Goal: Task Accomplishment & Management: Manage account settings

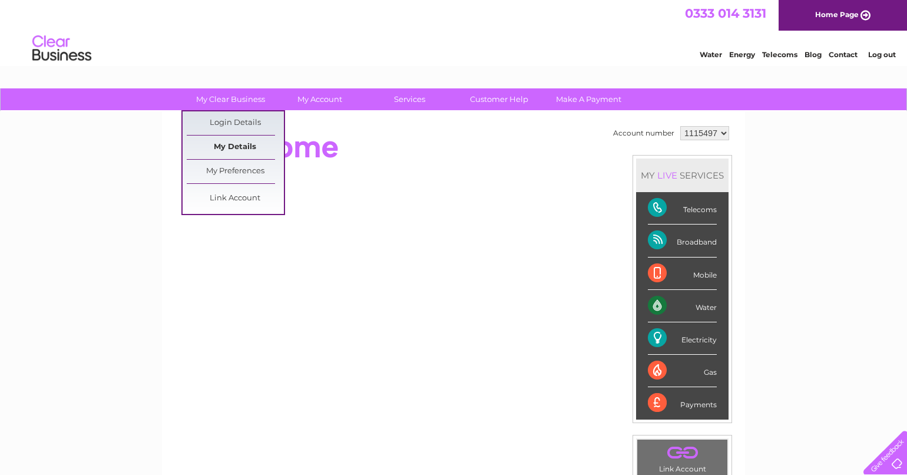
click at [232, 146] on link "My Details" at bounding box center [235, 148] width 97 height 24
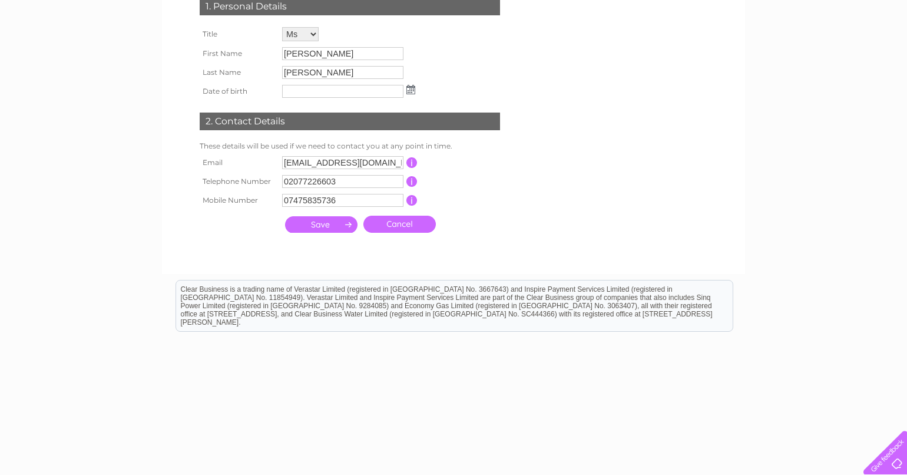
click at [345, 203] on input "07475835736" at bounding box center [342, 200] width 121 height 13
type input "0"
type input "07441946530"
click at [414, 184] on input "button" at bounding box center [412, 181] width 11 height 11
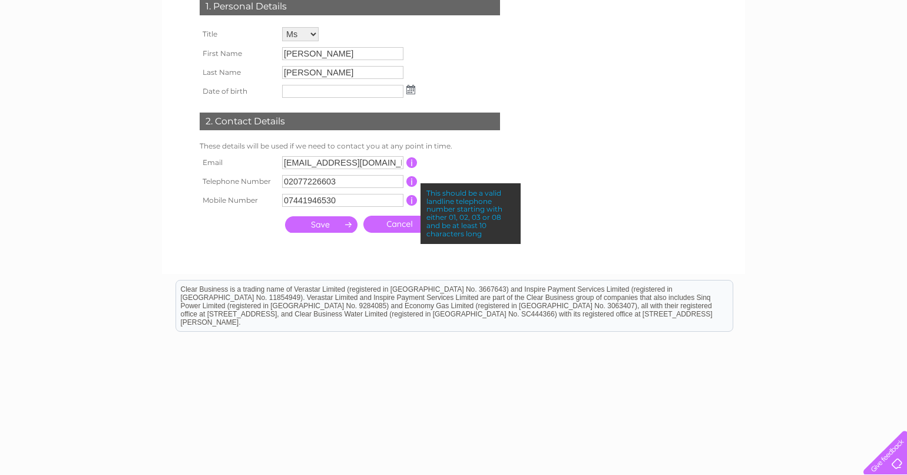
click at [535, 233] on form "Account number 1115497 My Details 1. Personal Details Title Mr Mrs Ms Miss Dr R…" at bounding box center [453, 101] width 561 height 322
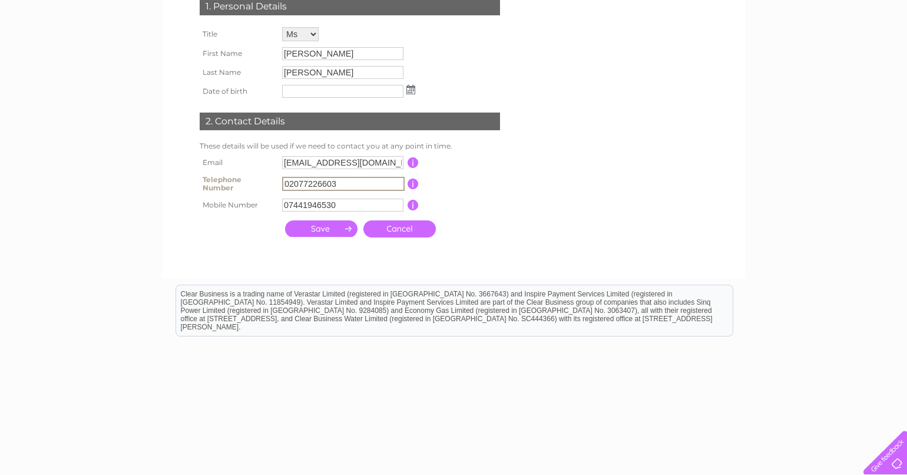
drag, startPoint x: 335, startPoint y: 186, endPoint x: 273, endPoint y: 190, distance: 62.0
click at [282, 190] on input "02077226603" at bounding box center [343, 184] width 123 height 14
click at [484, 248] on div at bounding box center [352, 255] width 358 height 24
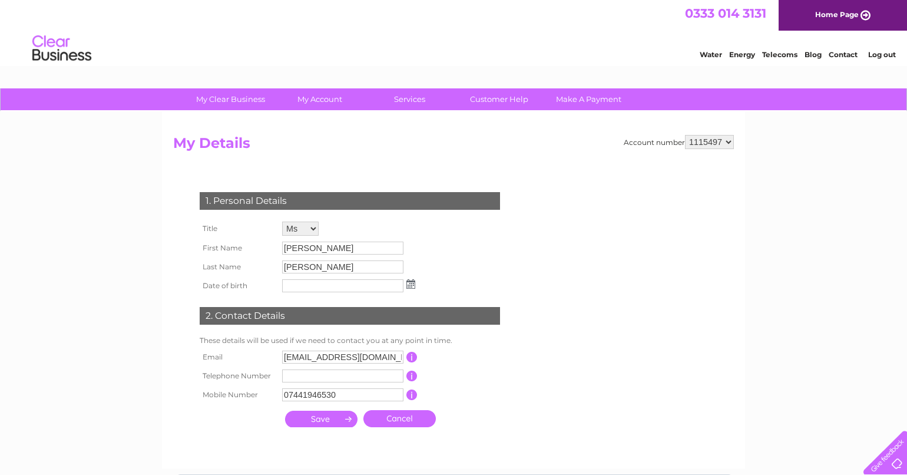
scroll to position [194, 0]
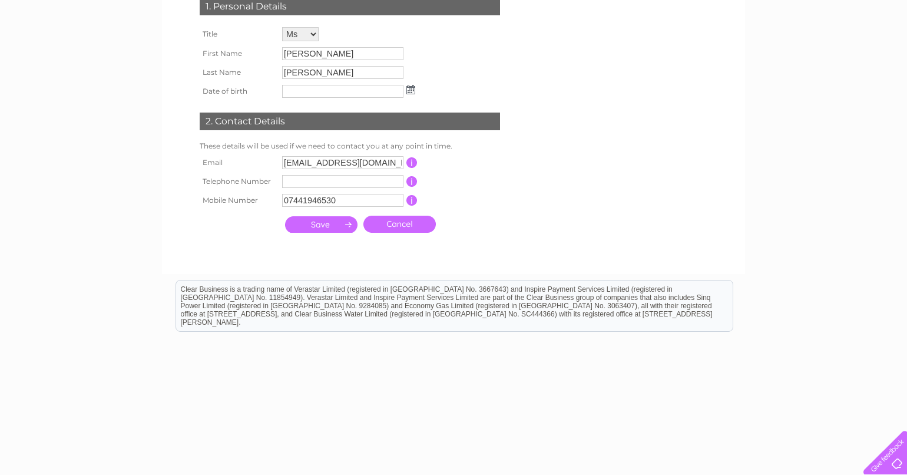
click at [361, 166] on input "lavishbeautyclinic1@hotmail.com" at bounding box center [342, 162] width 121 height 13
click at [361, 166] on input "lavishbeautyclinic1@hotmail.com" at bounding box center [343, 163] width 123 height 14
paste input "2025@outlook"
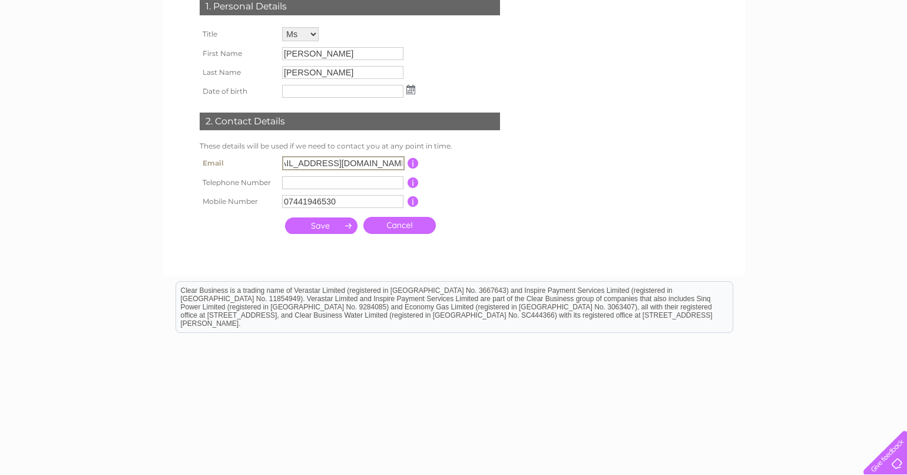
type input "lavishbeautyclinic2025@outlook.com"
click at [481, 208] on td "This should be a valid mobile number starting with 07 and be at least 10 charac…" at bounding box center [465, 200] width 94 height 19
click at [312, 230] on input "submit" at bounding box center [321, 224] width 72 height 16
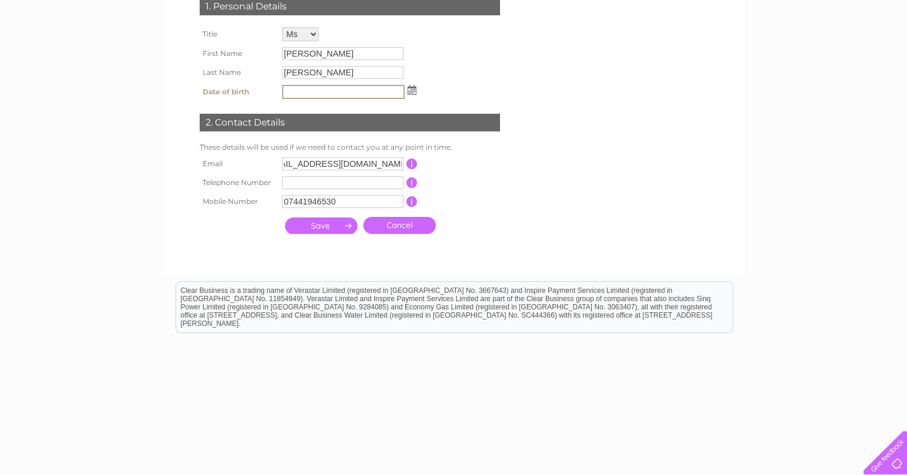
scroll to position [0, 0]
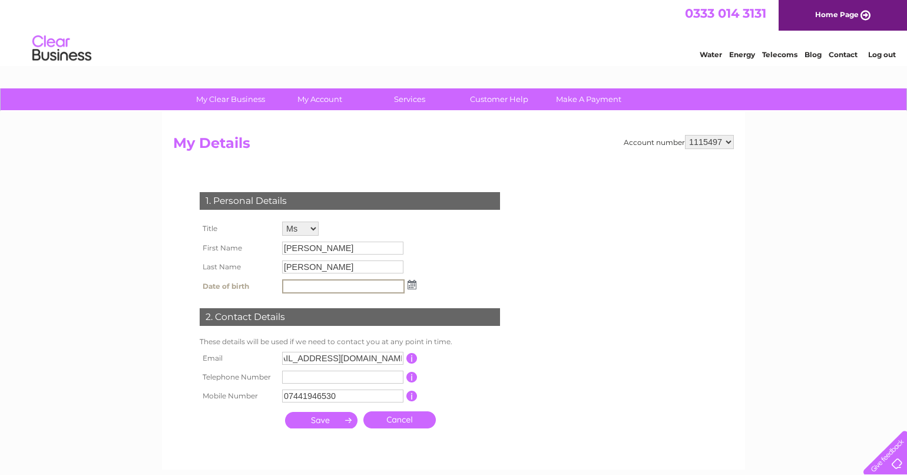
click at [468, 255] on div "1. Personal Details Title Mr Mrs Ms Miss Dr Rev Prof Other First Name Bhavika L…" at bounding box center [352, 307] width 358 height 254
click at [494, 373] on td "This should be a valid landline telephone number starting with either 01, 02, 0…" at bounding box center [465, 377] width 94 height 19
click at [326, 422] on input "submit" at bounding box center [321, 420] width 72 height 16
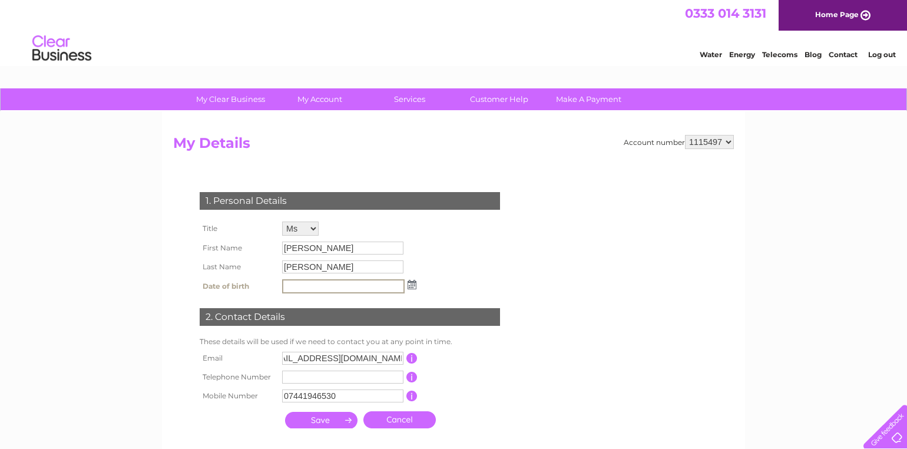
click at [417, 309] on div "1. Personal Details Title Mr Mrs Ms Miss Dr Rev Prof Other First Name Bhavika L…" at bounding box center [352, 307] width 358 height 254
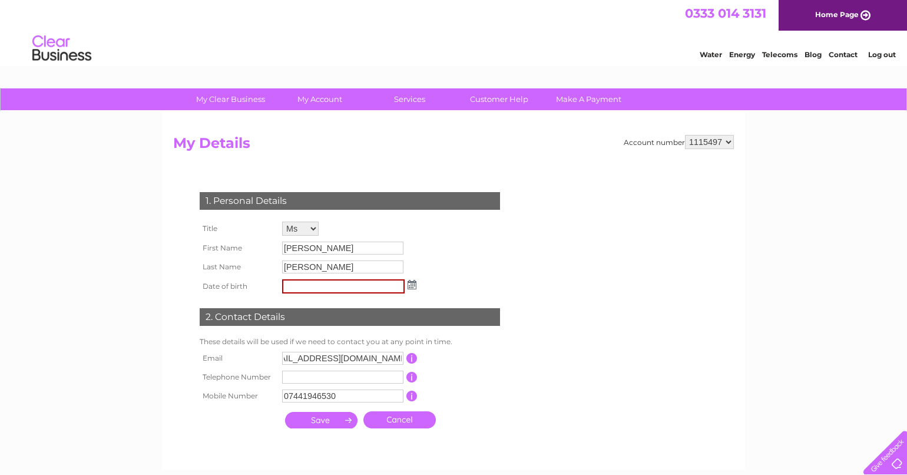
click at [411, 285] on img at bounding box center [412, 284] width 9 height 9
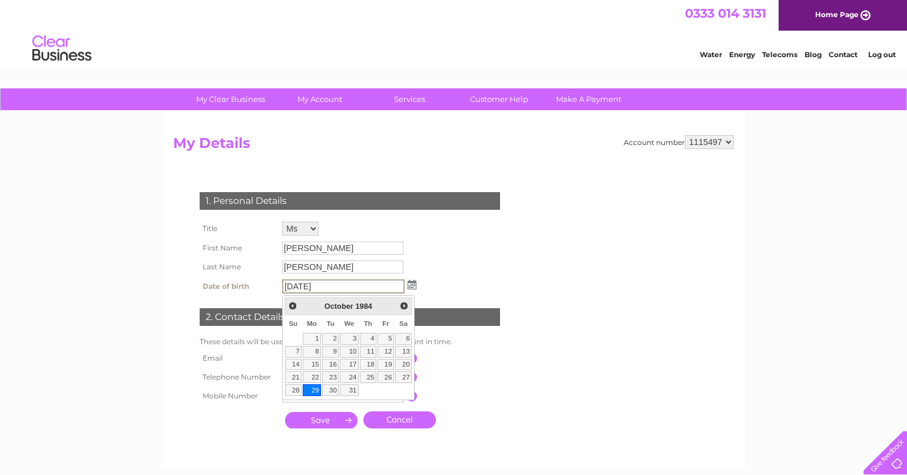
type input "29/10/1984"
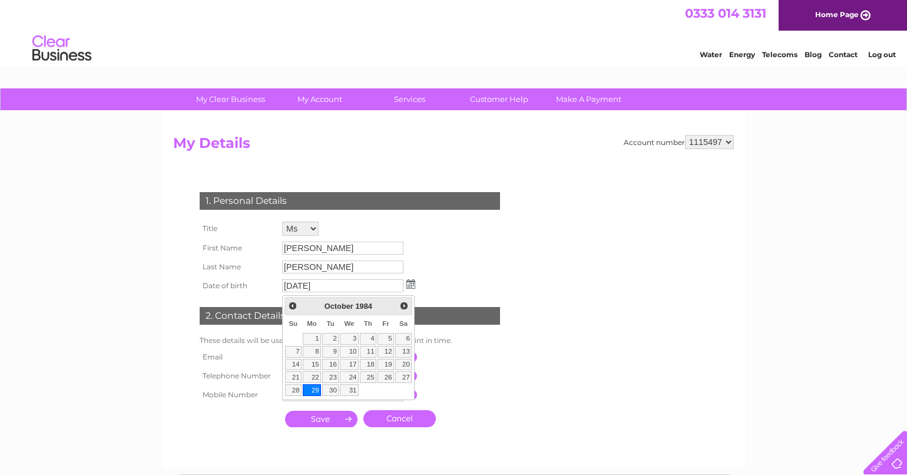
click at [315, 387] on link "29" at bounding box center [312, 390] width 18 height 12
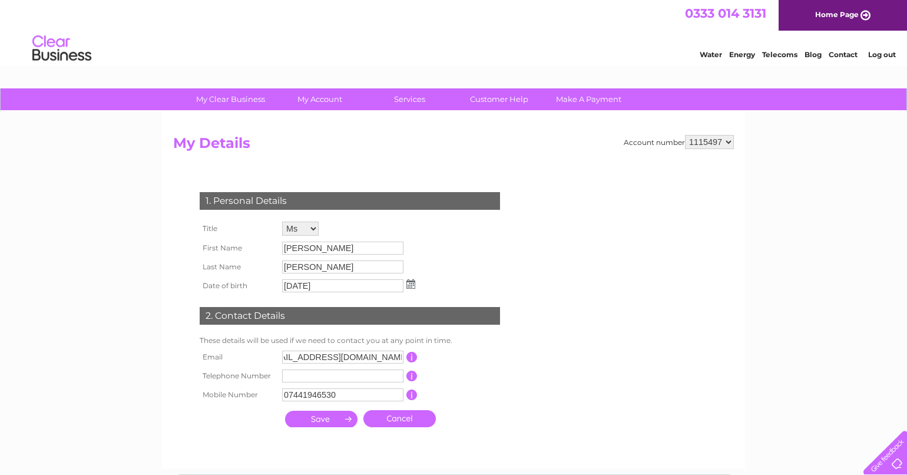
click at [325, 425] on input "submit" at bounding box center [321, 419] width 72 height 16
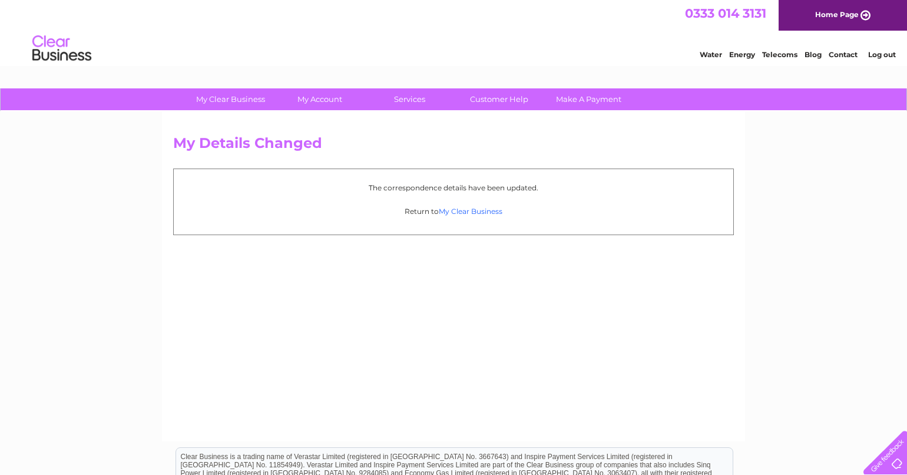
click at [498, 213] on link "My Clear Business" at bounding box center [471, 211] width 64 height 9
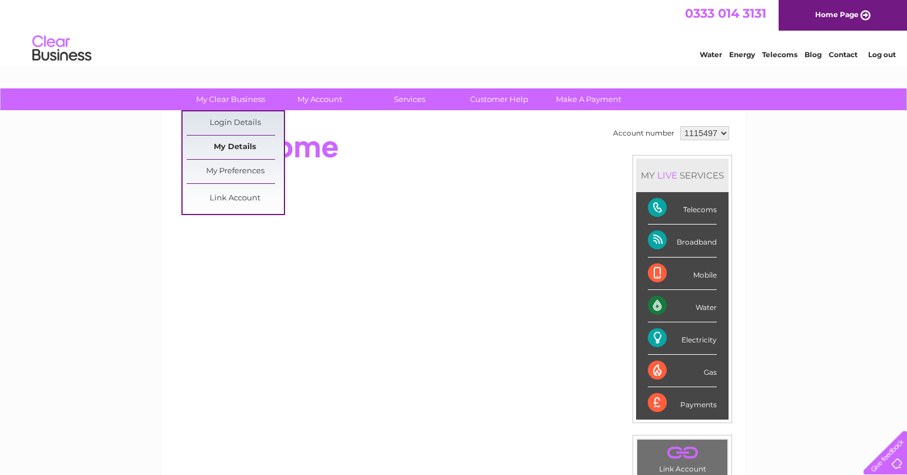
click at [243, 146] on link "My Details" at bounding box center [235, 148] width 97 height 24
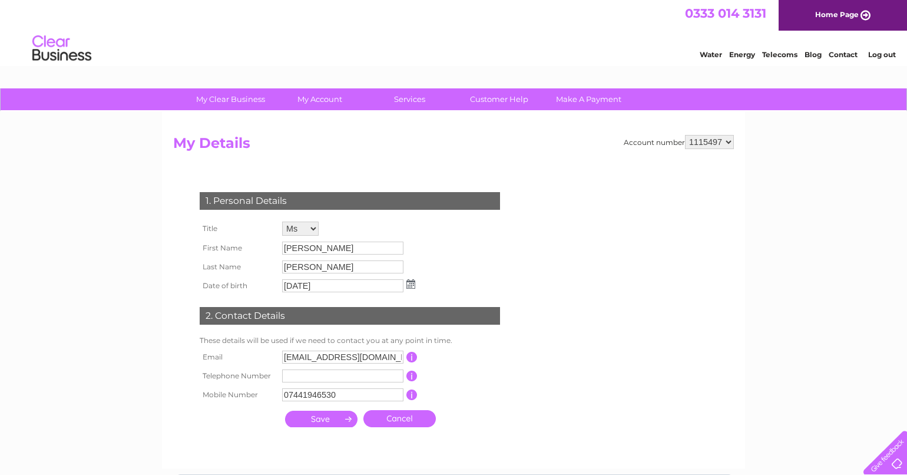
click at [306, 427] on input "submit" at bounding box center [321, 419] width 72 height 16
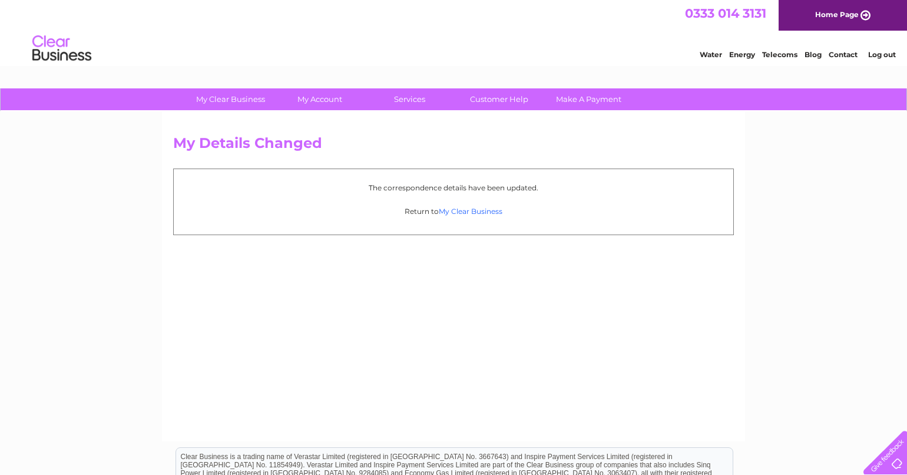
click at [496, 214] on link "My Clear Business" at bounding box center [471, 211] width 64 height 9
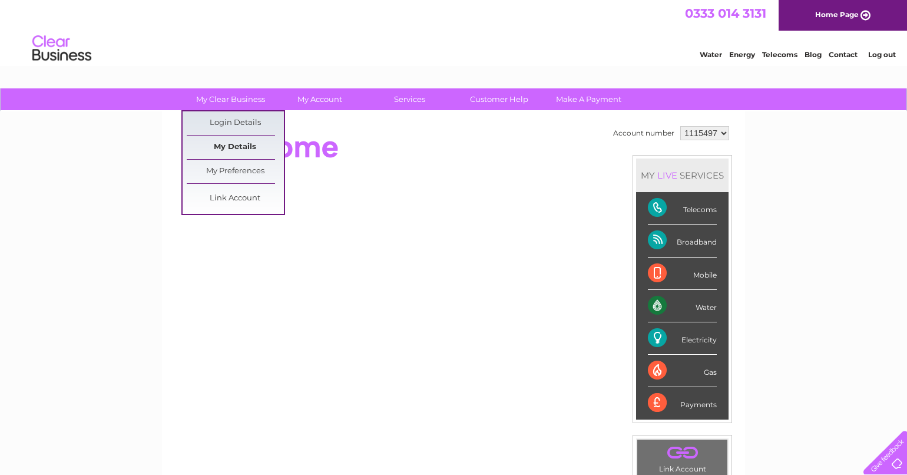
click at [237, 146] on link "My Details" at bounding box center [235, 148] width 97 height 24
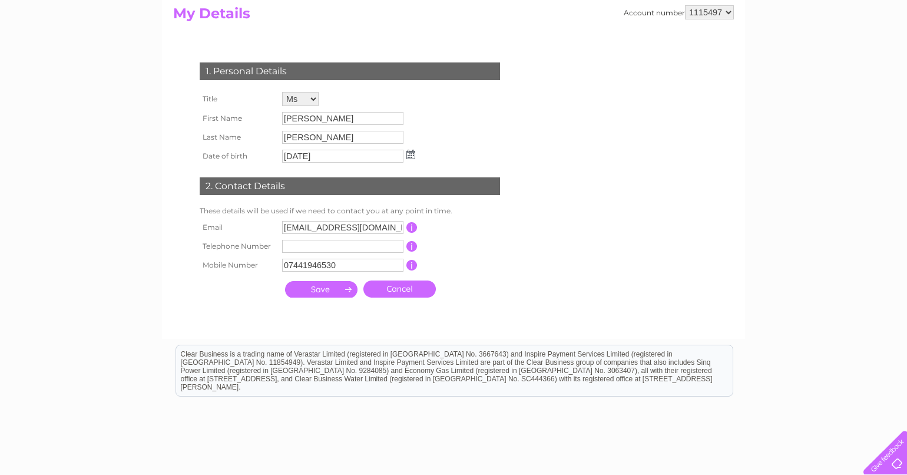
click at [328, 292] on input "submit" at bounding box center [321, 289] width 72 height 16
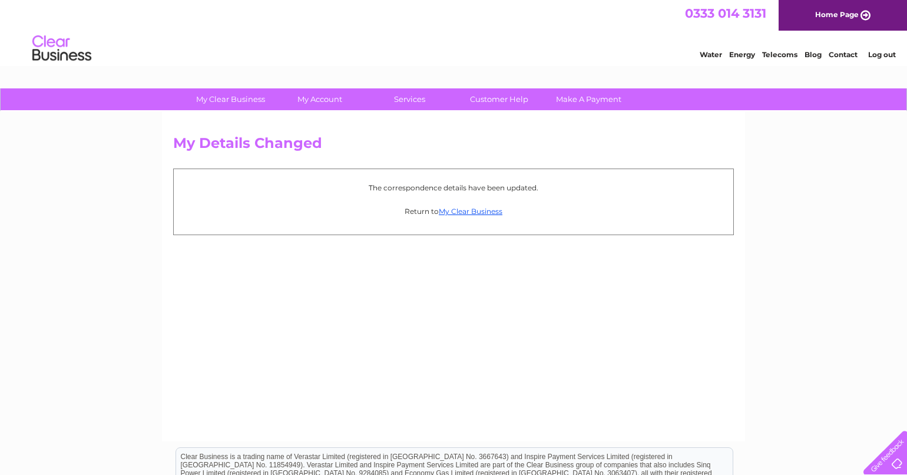
click at [877, 51] on link "Log out" at bounding box center [883, 54] width 28 height 9
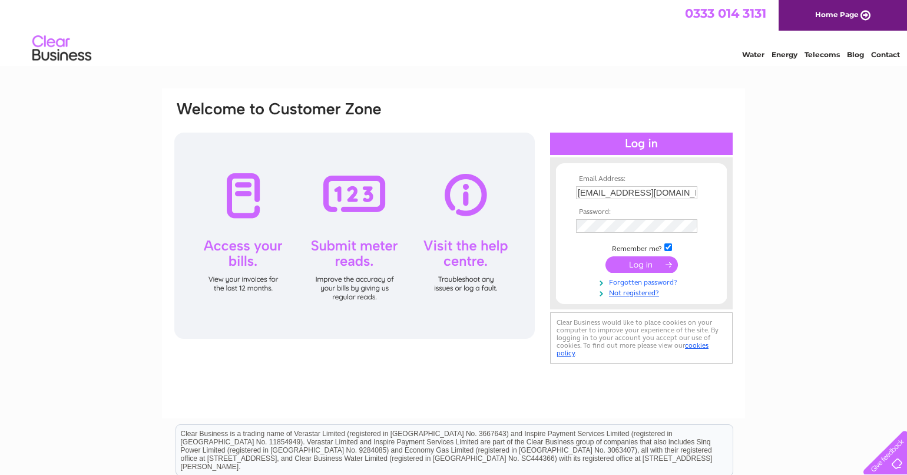
click at [669, 284] on link "Forgotten password?" at bounding box center [643, 281] width 134 height 11
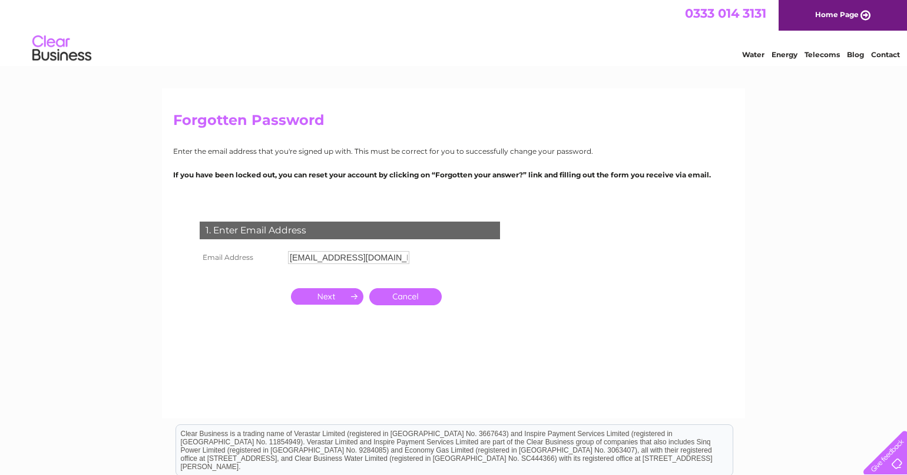
click at [234, 253] on th "Email Address" at bounding box center [241, 257] width 88 height 19
click at [231, 257] on th "Email Address" at bounding box center [241, 257] width 88 height 19
click at [476, 287] on div "1. Enter Email Address Email Address LAVISHBEAUTYCLINIC1@HOTMAIL.COM Cancel" at bounding box center [352, 286] width 358 height 153
click at [369, 263] on input "[EMAIL_ADDRESS][DOMAIN_NAME]" at bounding box center [348, 257] width 121 height 13
click at [257, 286] on th at bounding box center [241, 296] width 88 height 29
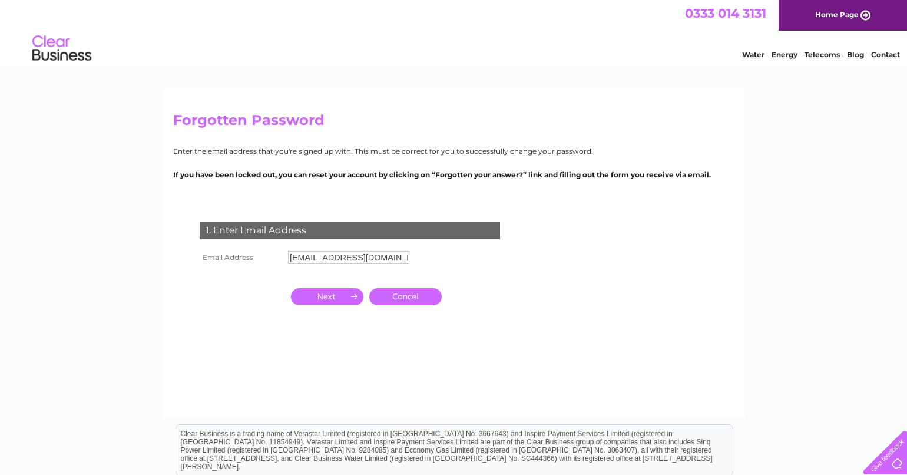
click at [245, 256] on th "Email Address" at bounding box center [241, 257] width 88 height 19
click at [321, 257] on input "[EMAIL_ADDRESS][DOMAIN_NAME]" at bounding box center [348, 257] width 121 height 13
click at [321, 257] on input "[EMAIL_ADDRESS][DOMAIN_NAME]" at bounding box center [349, 258] width 123 height 14
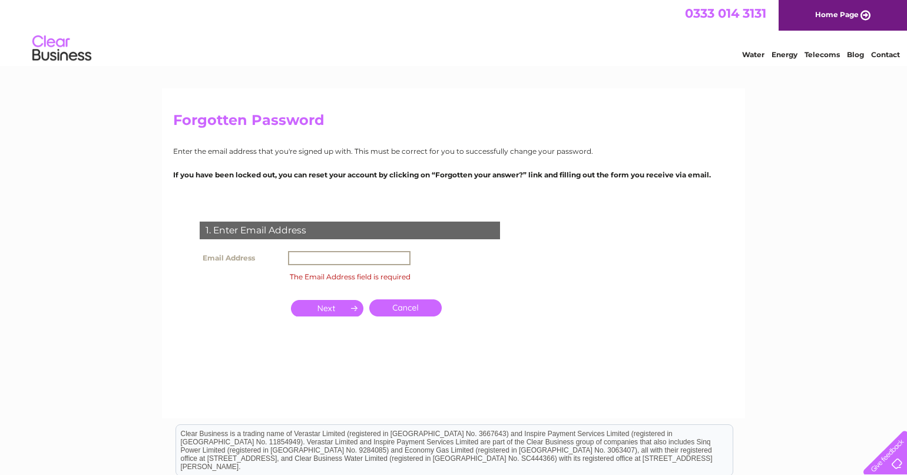
paste input "lavishbeautyclinic2025@outlook.com"
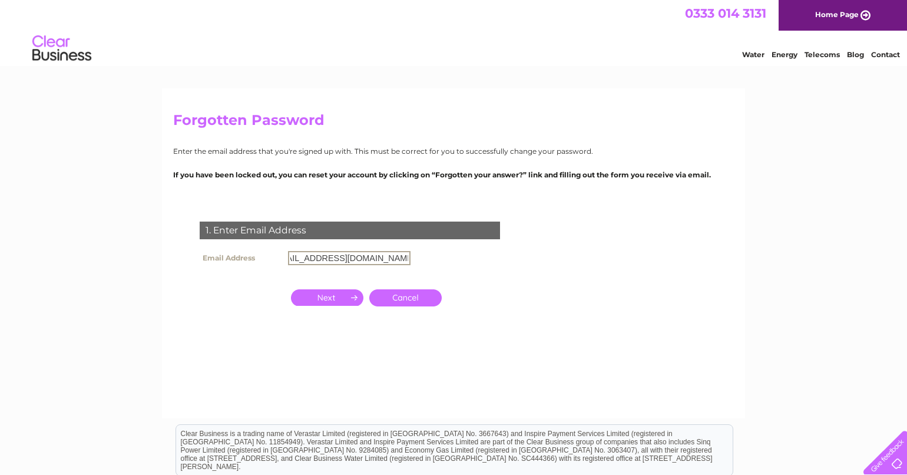
type input "lavishbeautyclinic2025@outlook.com"
click at [334, 296] on input "button" at bounding box center [327, 296] width 72 height 16
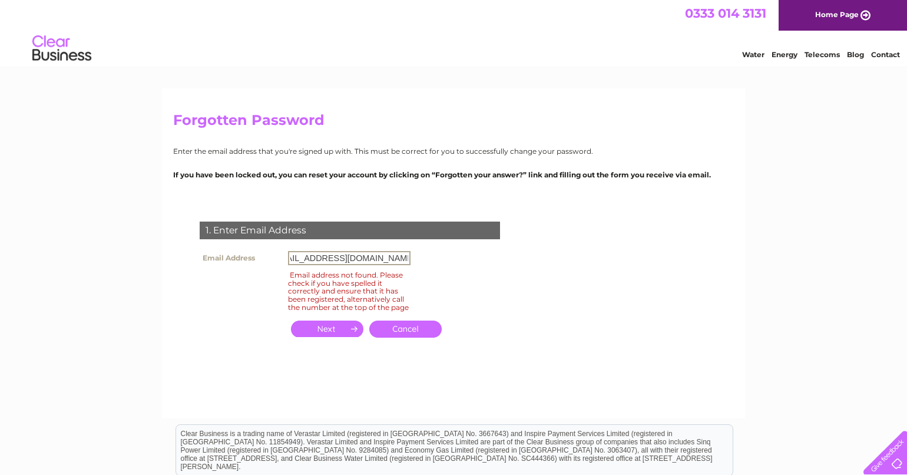
click at [333, 256] on input "lavishbeautyclinic2025@outlook.com" at bounding box center [349, 258] width 123 height 14
click at [358, 337] on input "button" at bounding box center [327, 329] width 72 height 16
click at [511, 311] on div "1. Enter Email Address Email Address lavishbeautyclinic2025@outlook.com Email a…" at bounding box center [352, 286] width 358 height 153
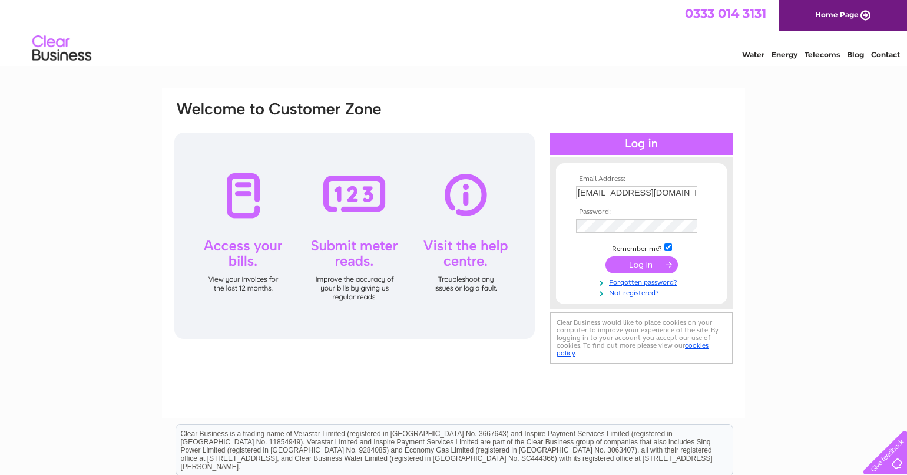
click at [626, 263] on input "submit" at bounding box center [642, 264] width 72 height 16
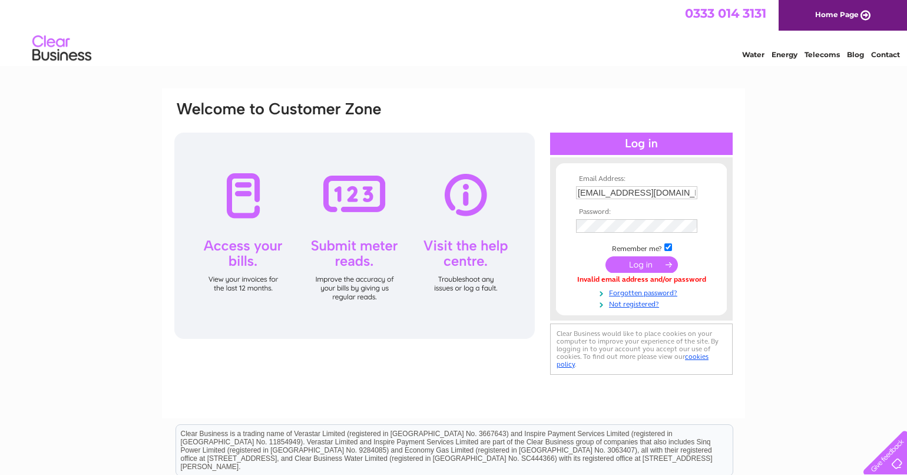
click at [762, 282] on div "Email Address: [EMAIL_ADDRESS][DOMAIN_NAME] Password:" at bounding box center [453, 353] width 907 height 531
click at [678, 192] on input "LAVISHBEAUTYCLINIC1@HOTMAIL.COM" at bounding box center [636, 192] width 121 height 13
click at [678, 192] on input "LAVISHBEAUTYCLINIC1@HOTMAIL.COM" at bounding box center [637, 193] width 123 height 14
click at [807, 204] on div "Email Address: LAVISHBEAUTYCLINIC1@HOTMAIL.COM Password:" at bounding box center [453, 353] width 907 height 531
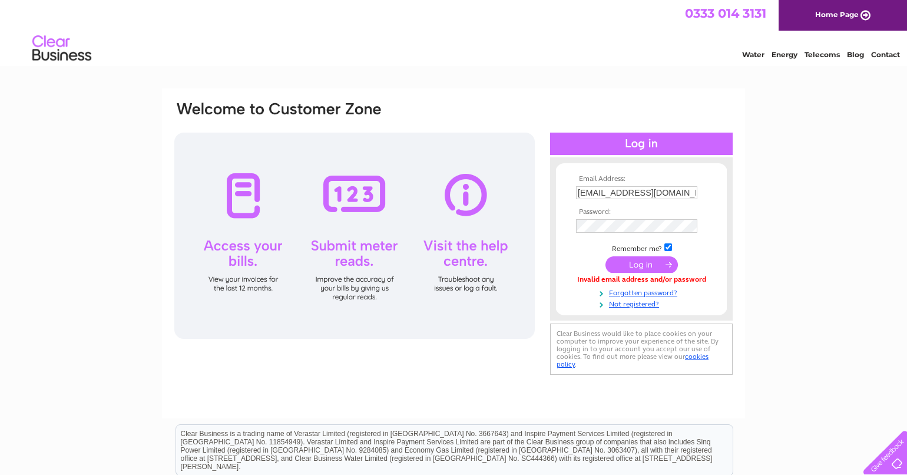
click at [665, 191] on input "[EMAIL_ADDRESS][DOMAIN_NAME]" at bounding box center [636, 192] width 121 height 13
click at [639, 263] on input "submit" at bounding box center [642, 265] width 72 height 16
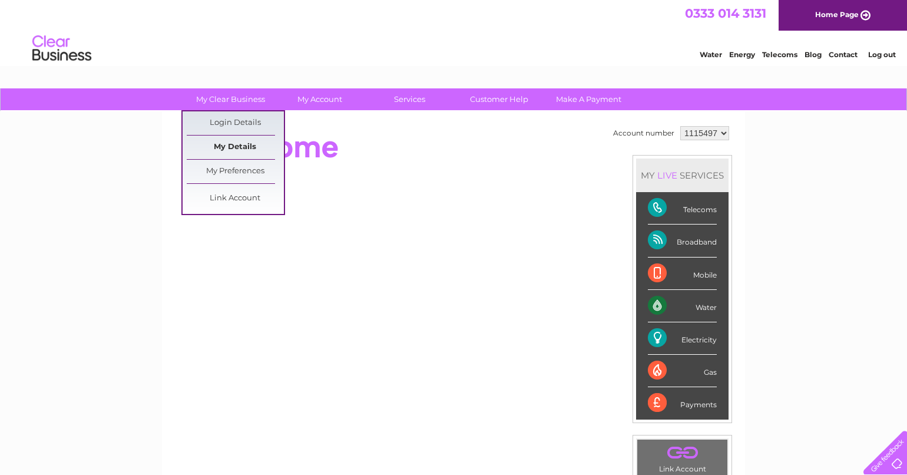
click at [239, 146] on link "My Details" at bounding box center [235, 148] width 97 height 24
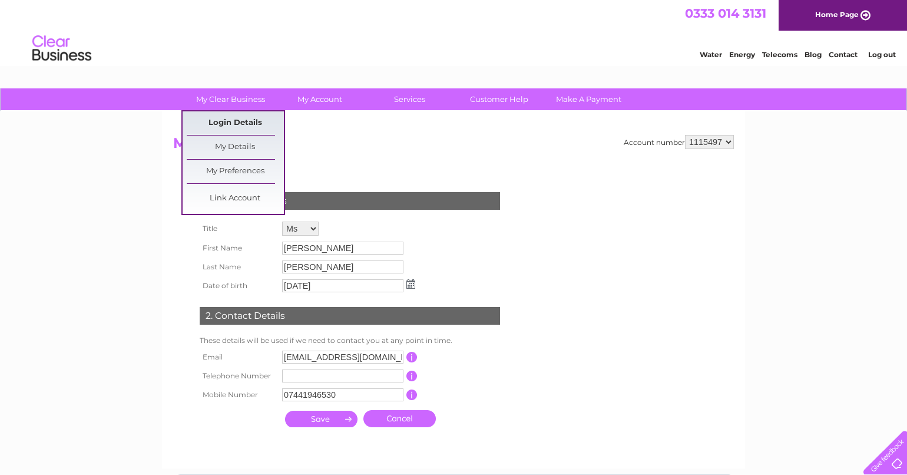
click at [236, 119] on link "Login Details" at bounding box center [235, 123] width 97 height 24
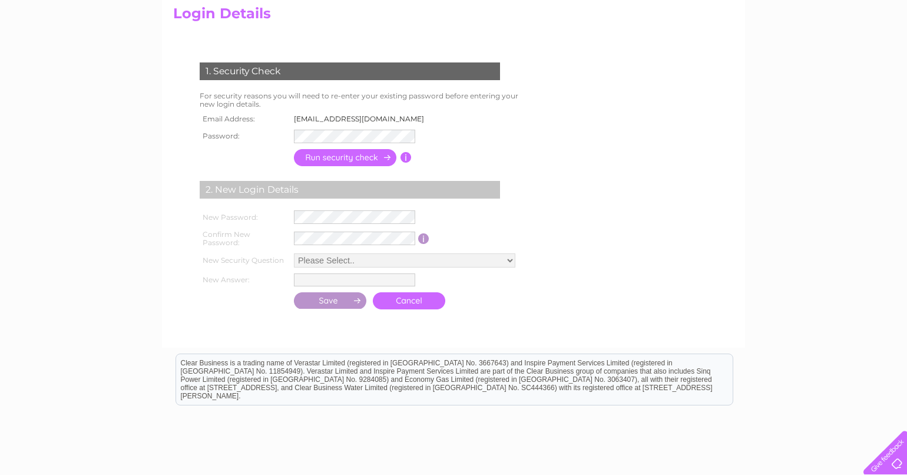
click at [362, 210] on td at bounding box center [407, 216] width 233 height 19
click at [368, 154] on input "button" at bounding box center [346, 158] width 104 height 17
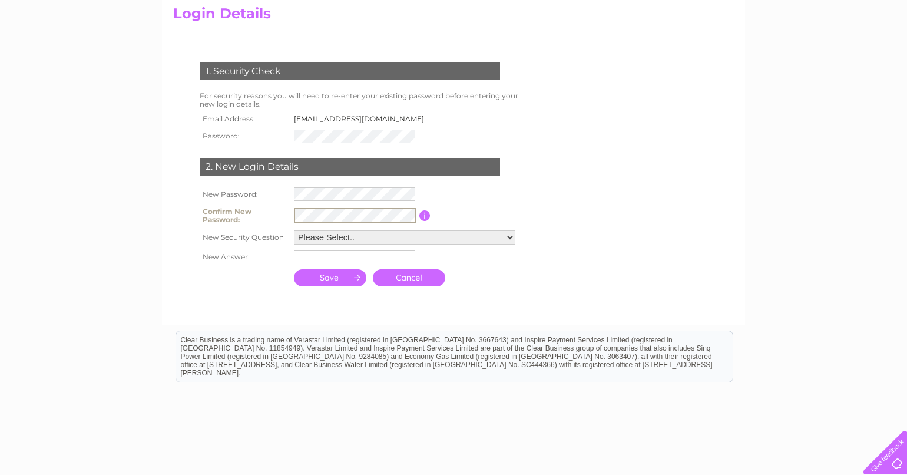
click at [208, 243] on th "New Security Question" at bounding box center [244, 237] width 94 height 20
click at [326, 259] on input "text" at bounding box center [355, 257] width 123 height 14
click at [380, 245] on td "Please Select.. In what town or city was your first job? In what town or city d…" at bounding box center [407, 237] width 233 height 20
click at [294, 230] on select "Please Select.. In what town or city was your first job? In what town or city d…" at bounding box center [405, 237] width 222 height 14
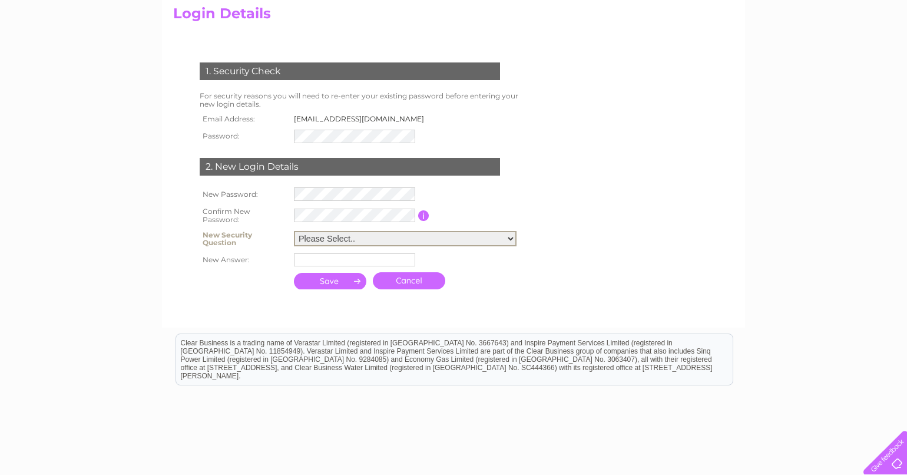
click at [338, 239] on select "Please Select.. In what town or city was your first job? In what town or city d…" at bounding box center [405, 238] width 223 height 15
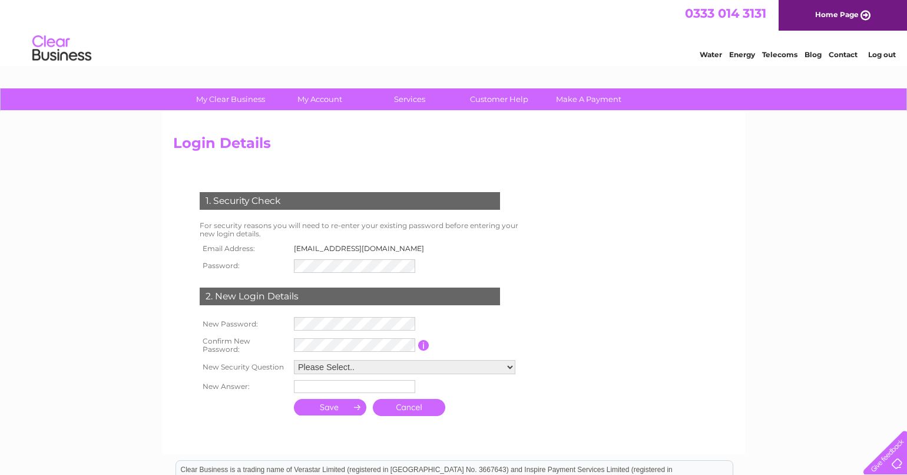
drag, startPoint x: 295, startPoint y: 247, endPoint x: 414, endPoint y: 249, distance: 119.0
click at [414, 249] on td "[EMAIL_ADDRESS][DOMAIN_NAME]" at bounding box center [362, 248] width 143 height 15
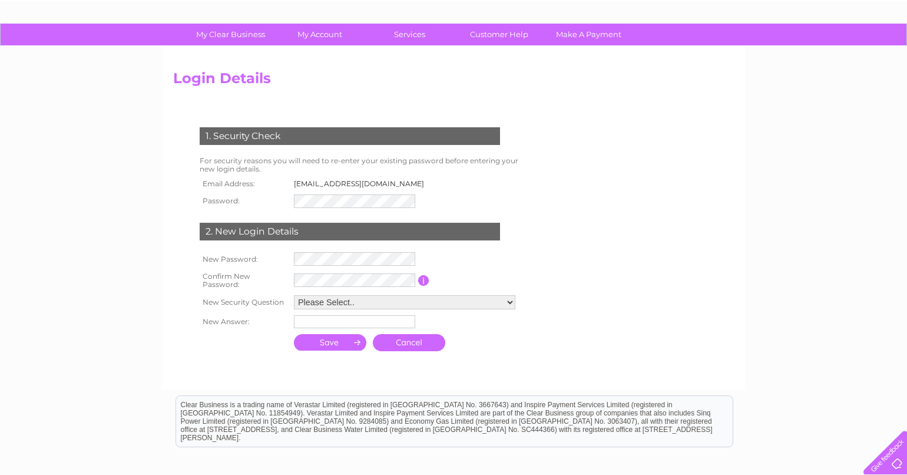
scroll to position [130, 0]
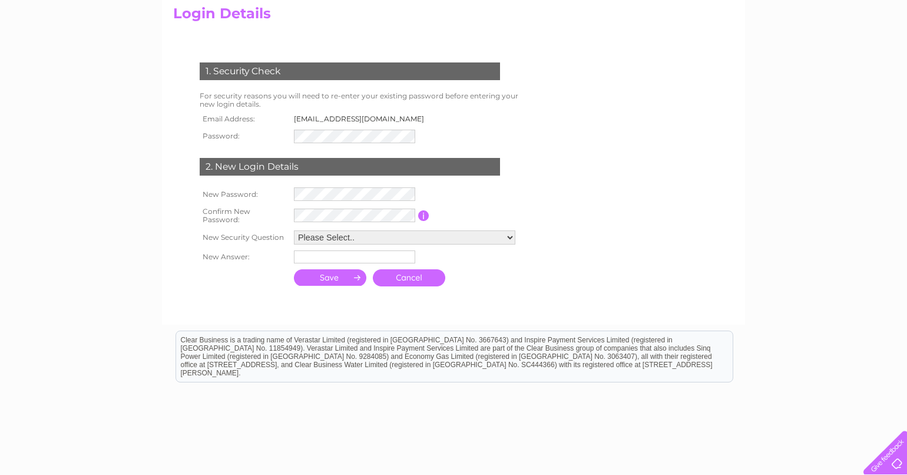
click at [294, 230] on select "Please Select.. In what town or city was your first job? In what town or city d…" at bounding box center [405, 237] width 222 height 14
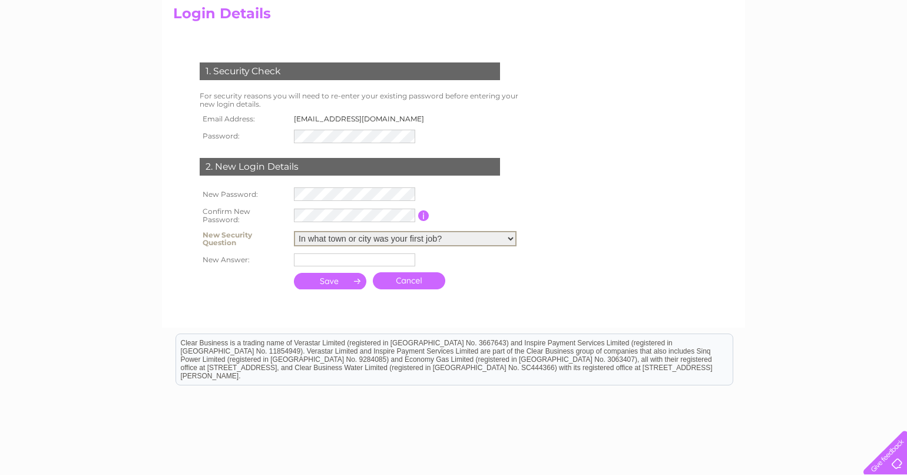
click option "In what town or city was your first job?" at bounding box center [0, 0] width 0 height 0
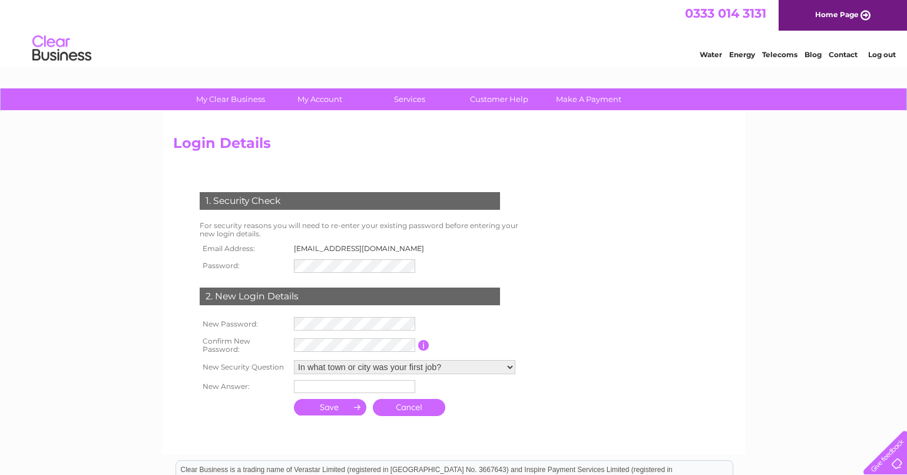
click at [582, 249] on form "1. Security Check For security reasons you will need to re-enter your existing …" at bounding box center [453, 305] width 561 height 273
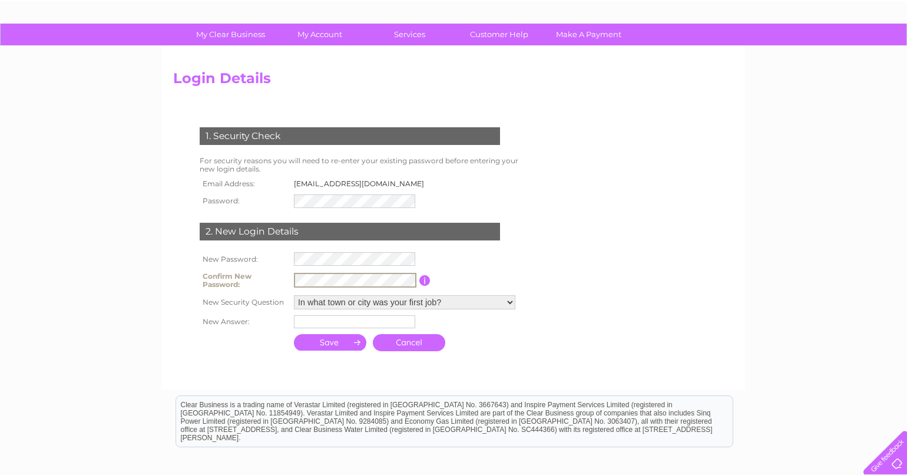
click at [294, 295] on select "Please Select.. In what town or city was your first job? In what town or city d…" at bounding box center [405, 302] width 222 height 14
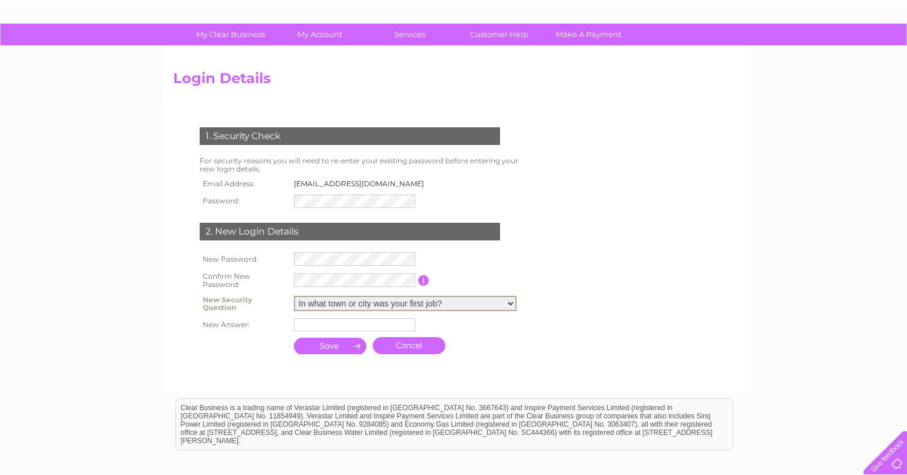
select select "5"
click option "What was the name of your first pet?" at bounding box center [0, 0] width 0 height 0
click at [341, 326] on input "text" at bounding box center [354, 324] width 121 height 13
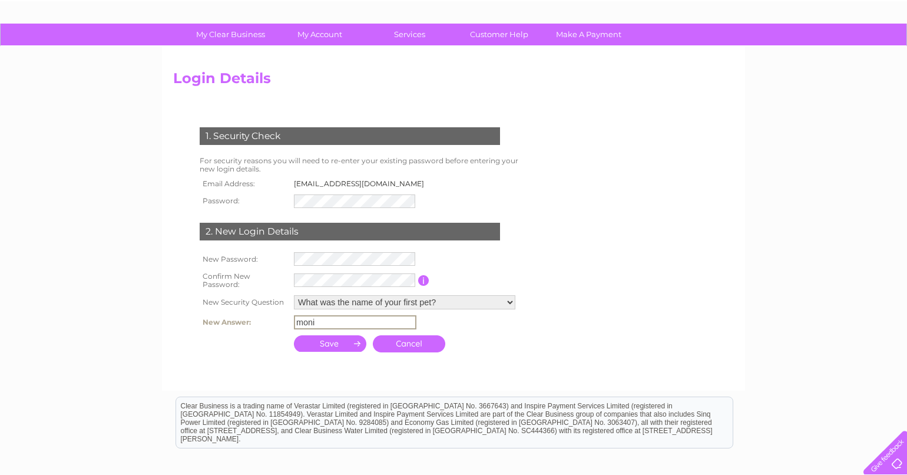
type input "moni"
click at [321, 345] on input "submit" at bounding box center [330, 343] width 73 height 16
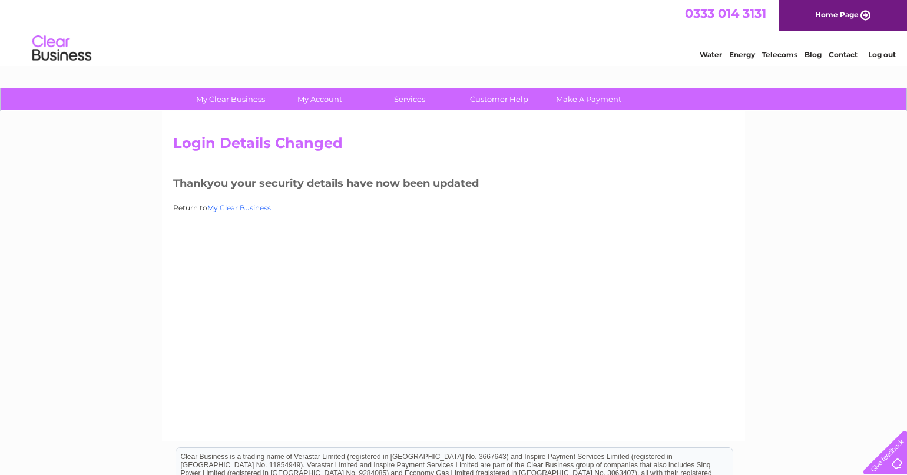
click at [258, 206] on link "My Clear Business" at bounding box center [239, 207] width 64 height 9
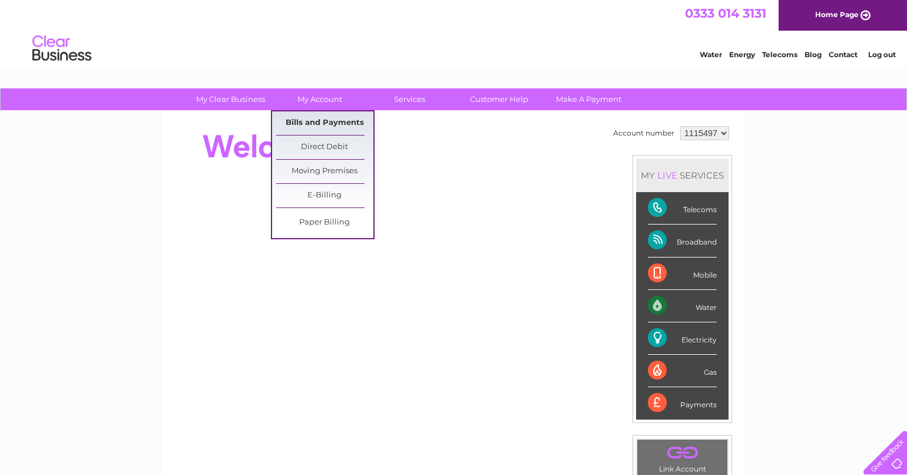
click at [333, 127] on link "Bills and Payments" at bounding box center [324, 123] width 97 height 24
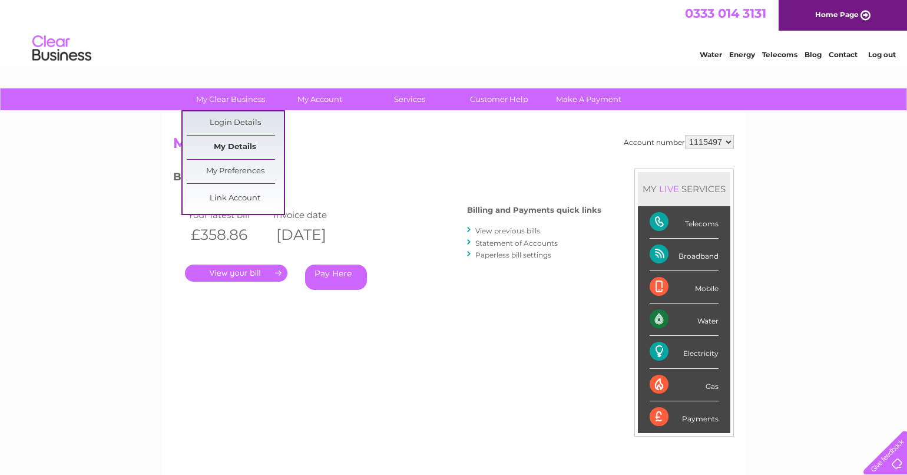
click at [237, 149] on link "My Details" at bounding box center [235, 148] width 97 height 24
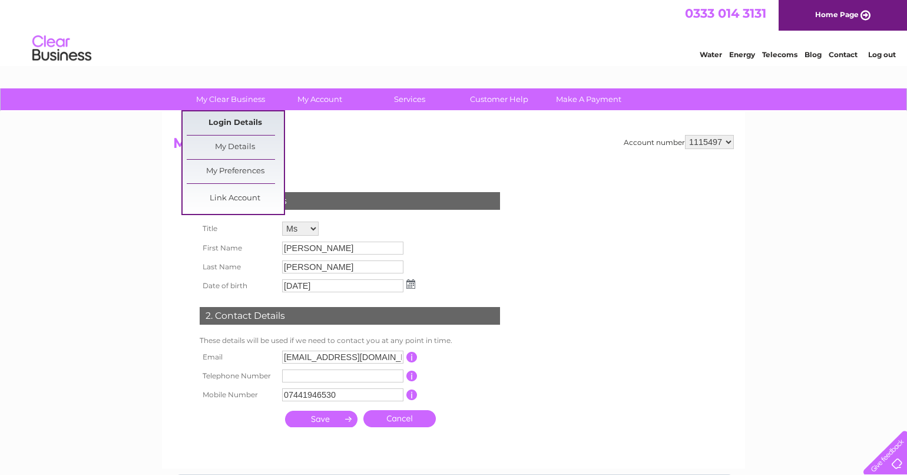
click at [230, 122] on link "Login Details" at bounding box center [235, 123] width 97 height 24
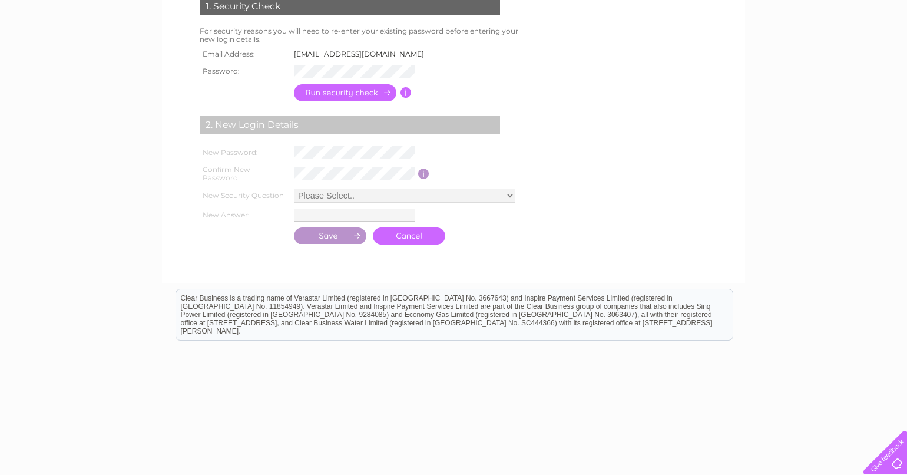
scroll to position [130, 0]
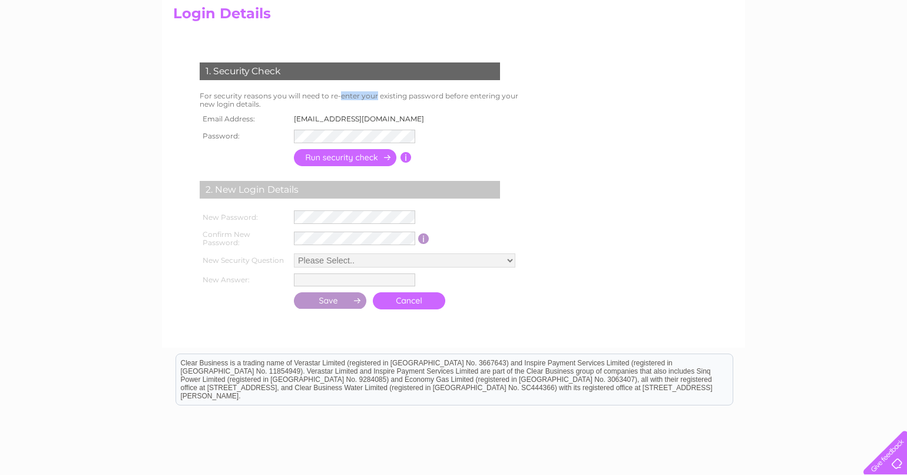
drag, startPoint x: 242, startPoint y: 97, endPoint x: 296, endPoint y: 108, distance: 56.1
click at [275, 97] on td "For security reasons you will need to re-enter your existing password before en…" at bounding box center [364, 100] width 335 height 22
click at [315, 119] on td "LAVISHBEAUTYCLINIC1@HOTMAIL.COM" at bounding box center [362, 118] width 143 height 15
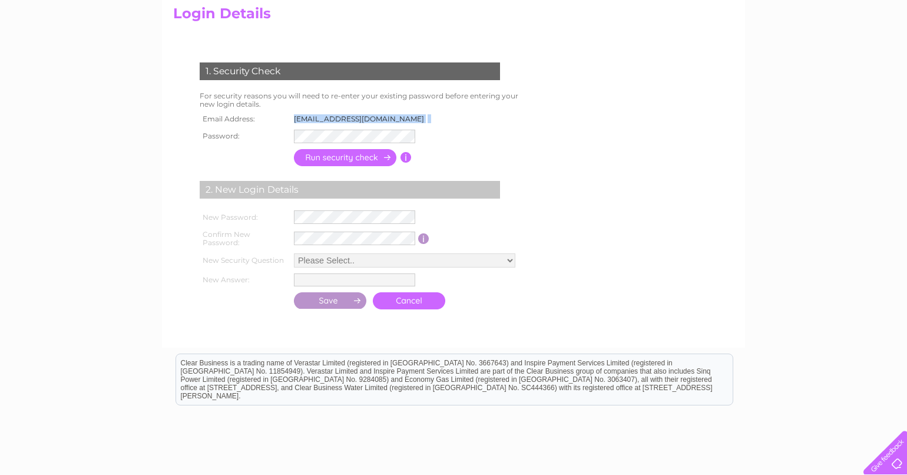
click at [386, 158] on input "button" at bounding box center [346, 157] width 104 height 17
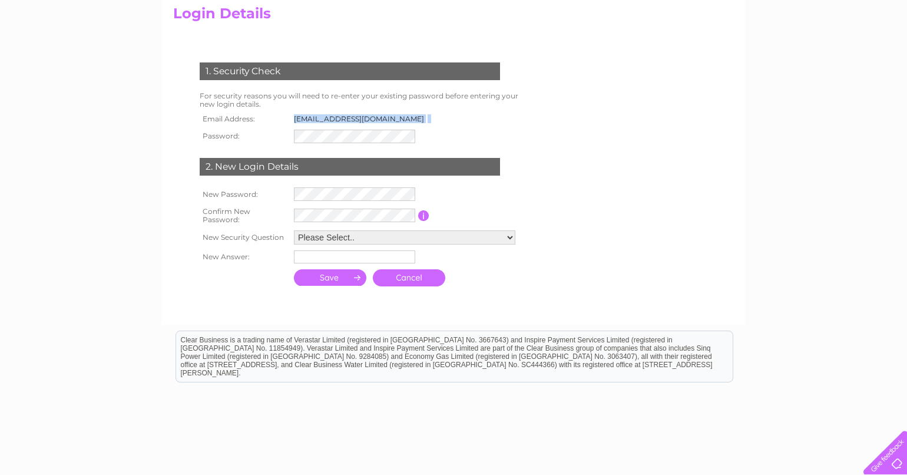
scroll to position [189, 0]
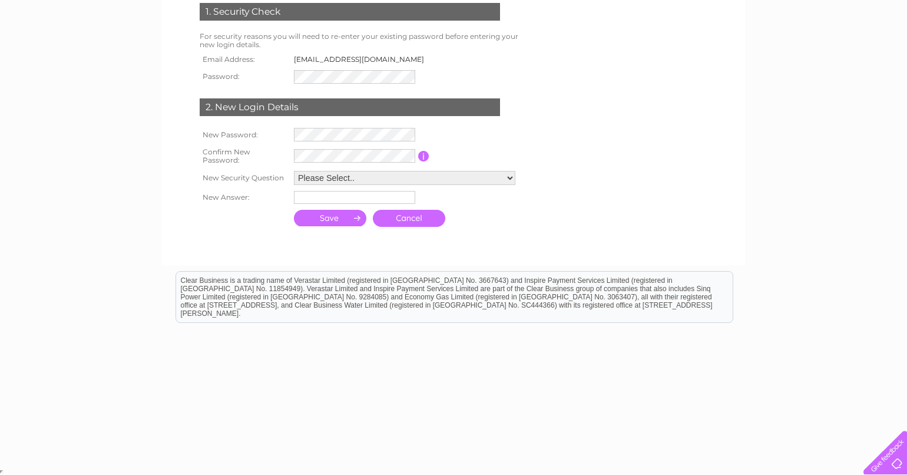
click at [418, 157] on td at bounding box center [354, 156] width 127 height 24
click at [425, 153] on input "button" at bounding box center [423, 156] width 11 height 11
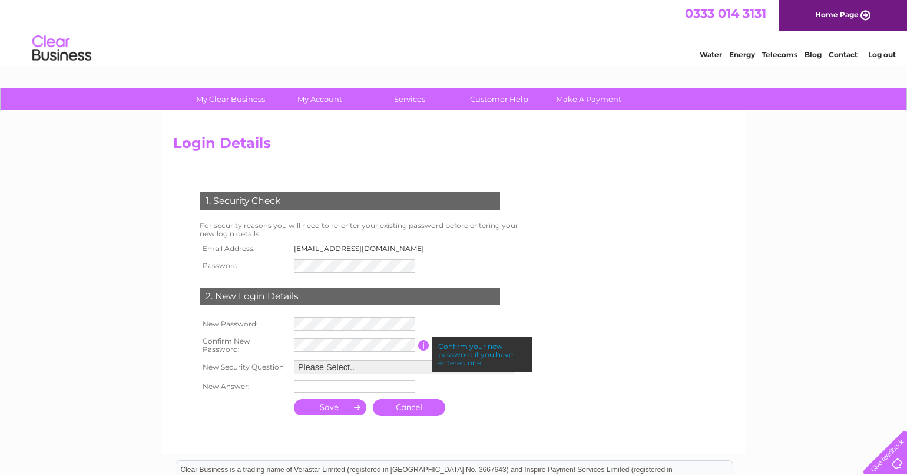
click at [873, 51] on link "Log out" at bounding box center [883, 54] width 28 height 9
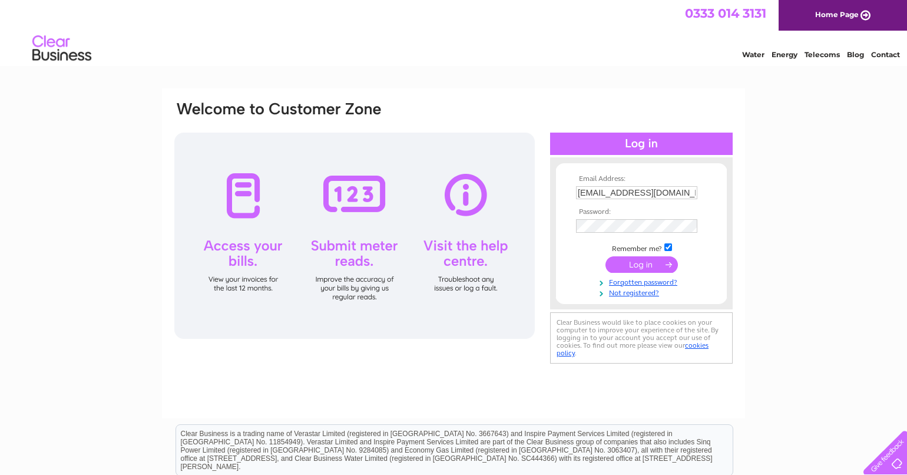
click at [654, 270] on input "submit" at bounding box center [642, 264] width 72 height 16
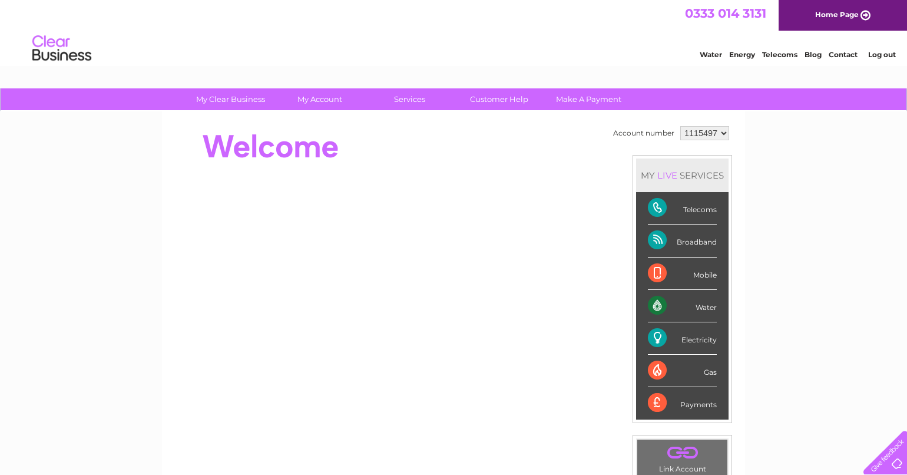
click at [891, 58] on link "Log out" at bounding box center [883, 54] width 28 height 9
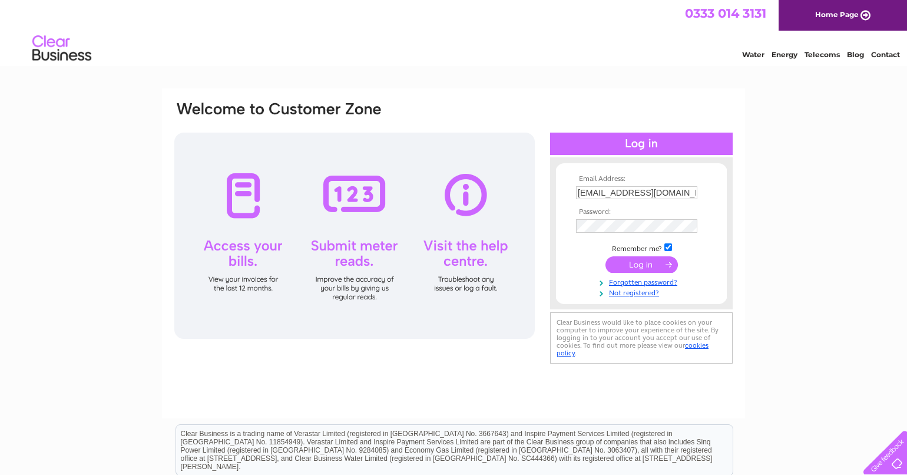
click at [645, 55] on div "Water Energy Telecoms Blog Contact" at bounding box center [453, 50] width 907 height 38
